Goal: Information Seeking & Learning: Learn about a topic

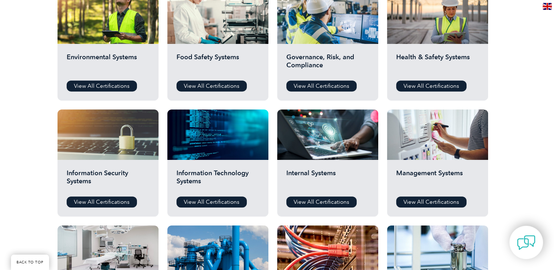
scroll to position [293, 0]
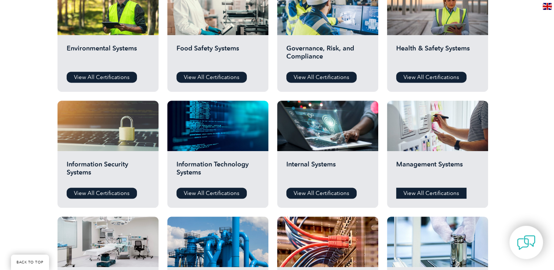
click at [431, 193] on link "View All Certifications" at bounding box center [431, 193] width 70 height 11
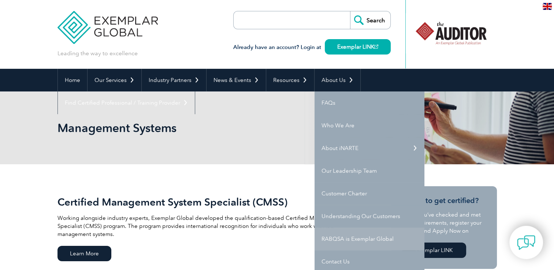
click at [365, 240] on link "RABQSA is Exemplar Global" at bounding box center [369, 239] width 110 height 23
